Goal: Find specific page/section: Find specific page/section

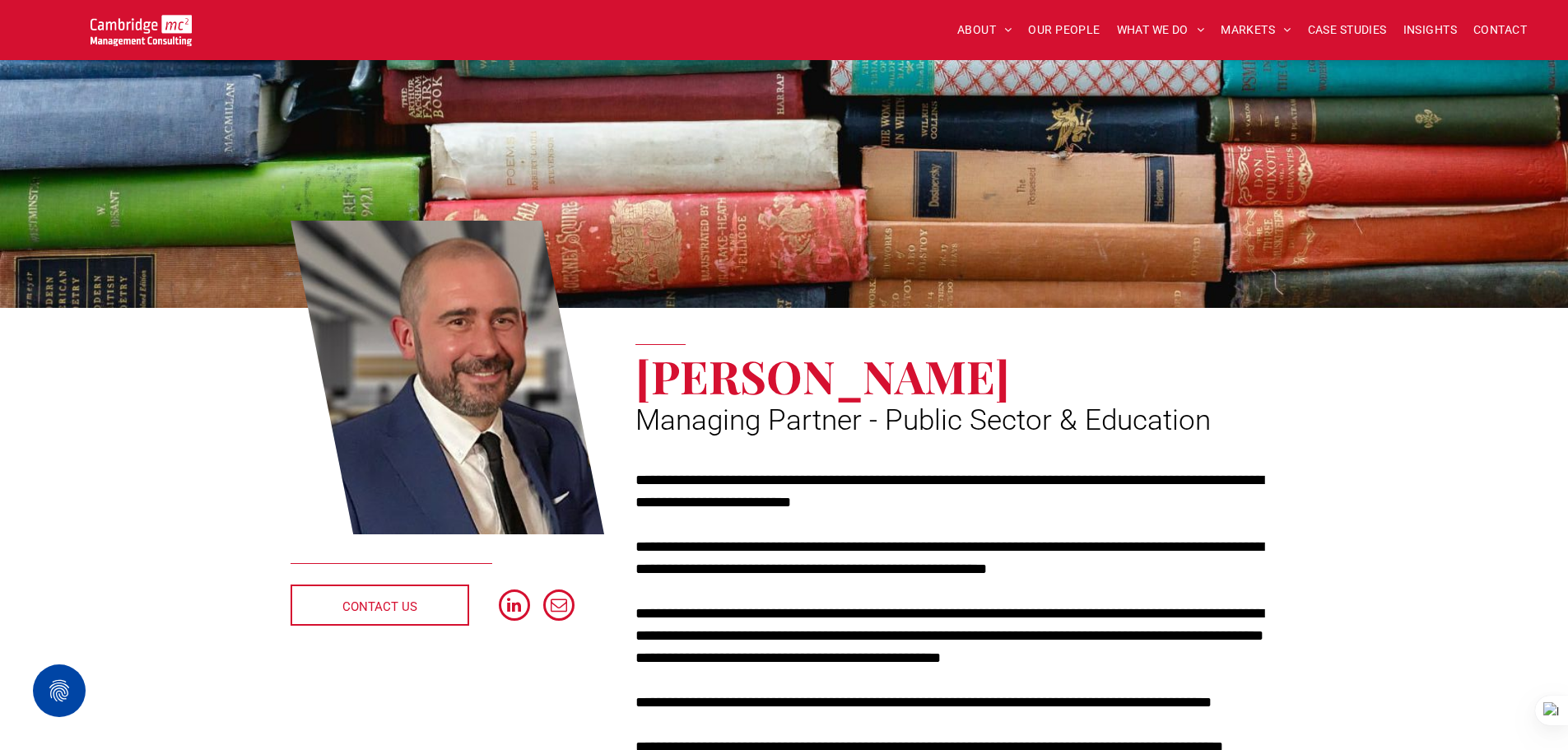
scroll to position [82, 0]
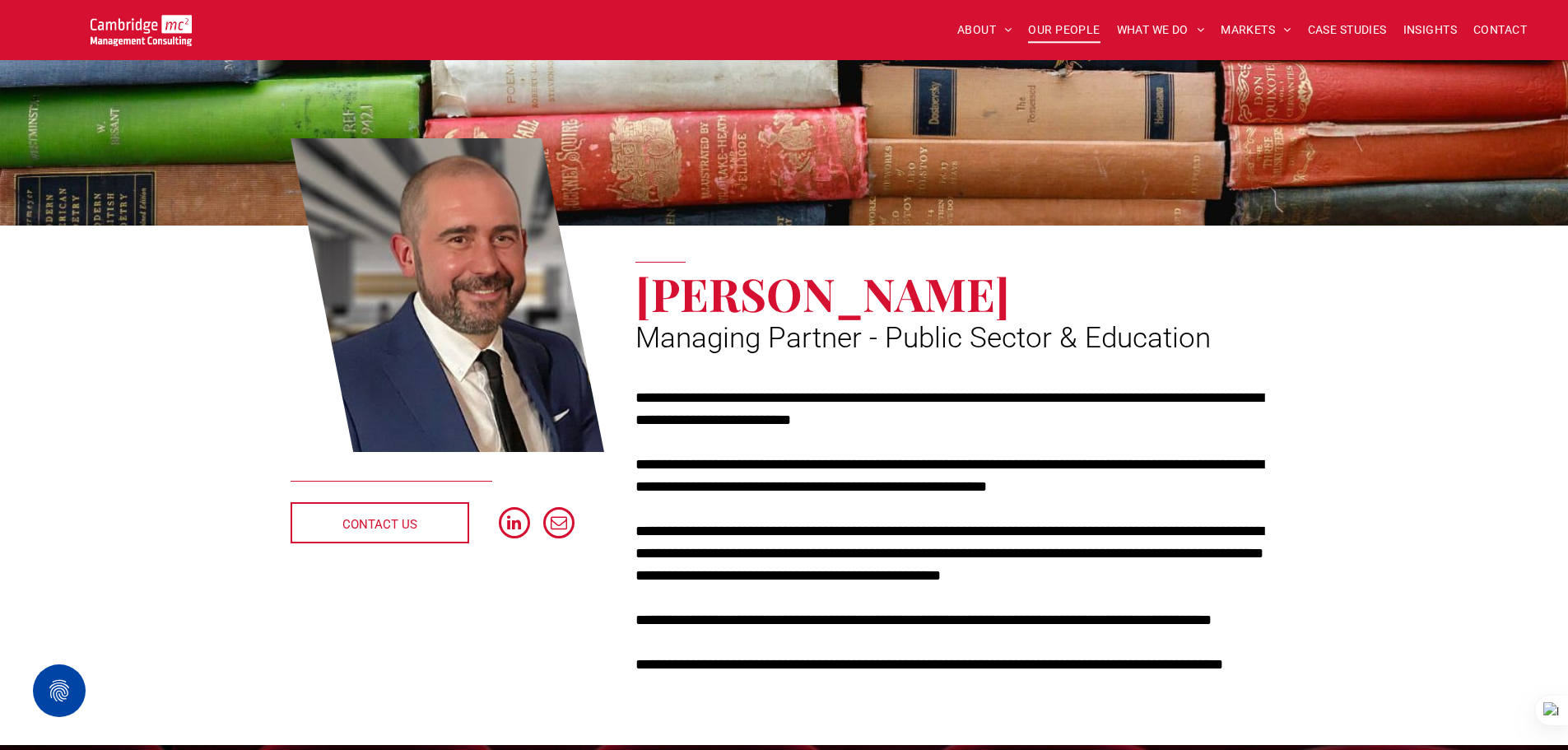
click at [1045, 27] on span "OUR PEOPLE" at bounding box center [1064, 30] width 71 height 26
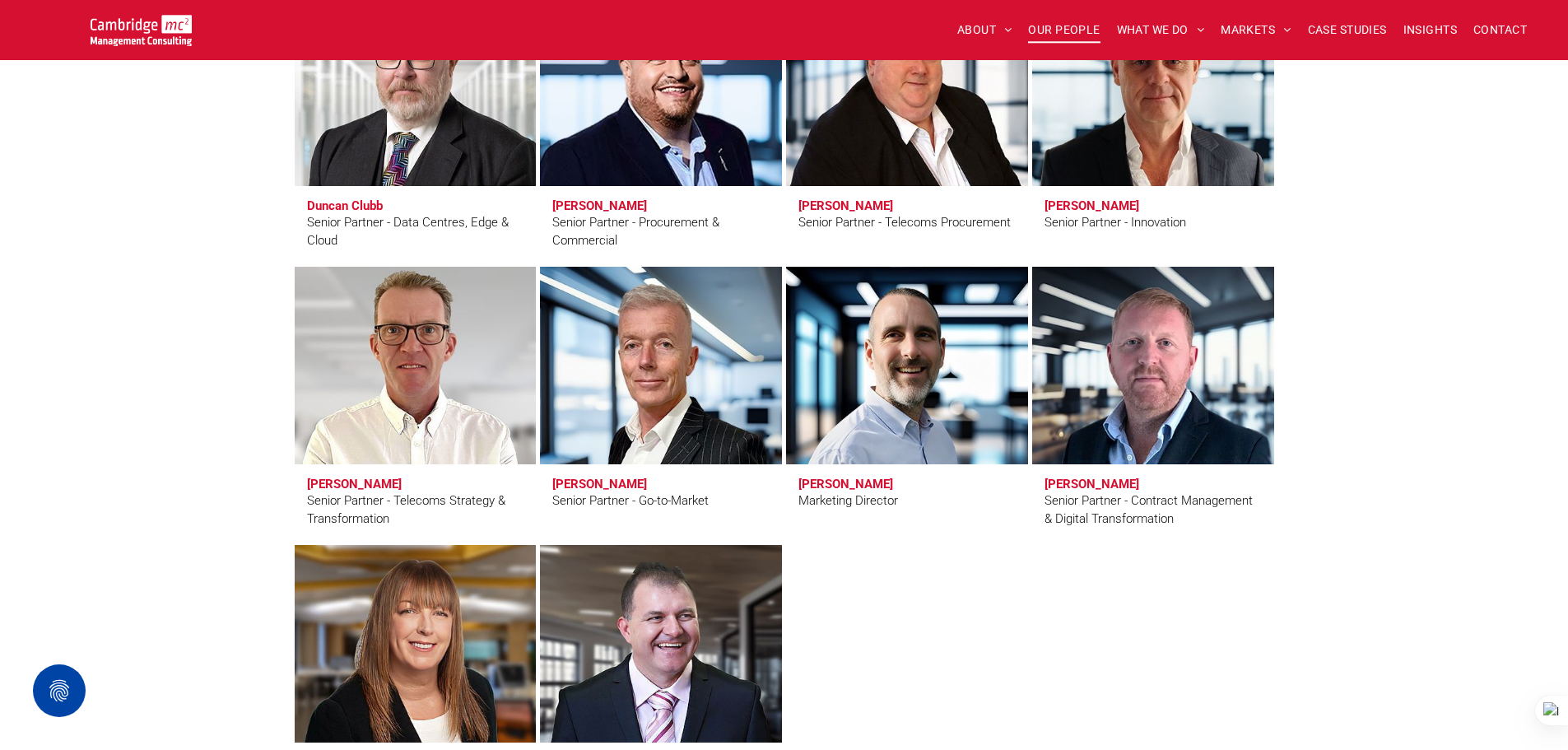
scroll to position [2553, 0]
